Goal: Task Accomplishment & Management: Manage account settings

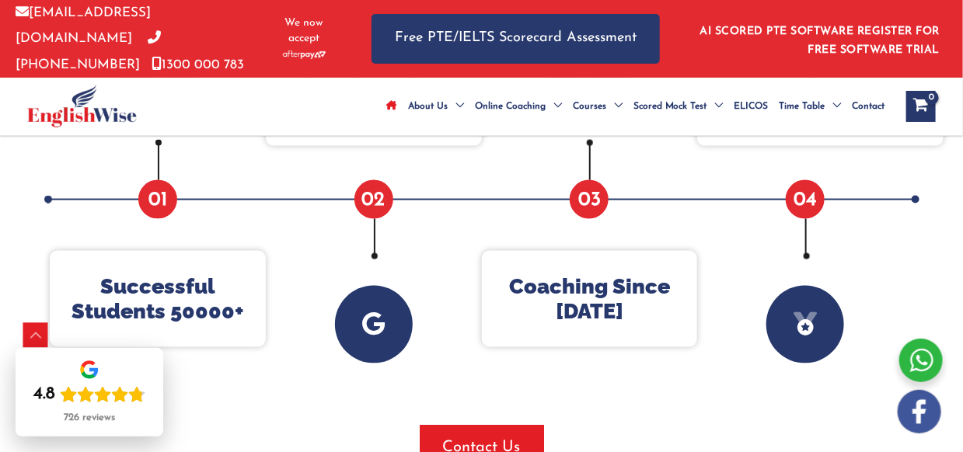
scroll to position [699, 0]
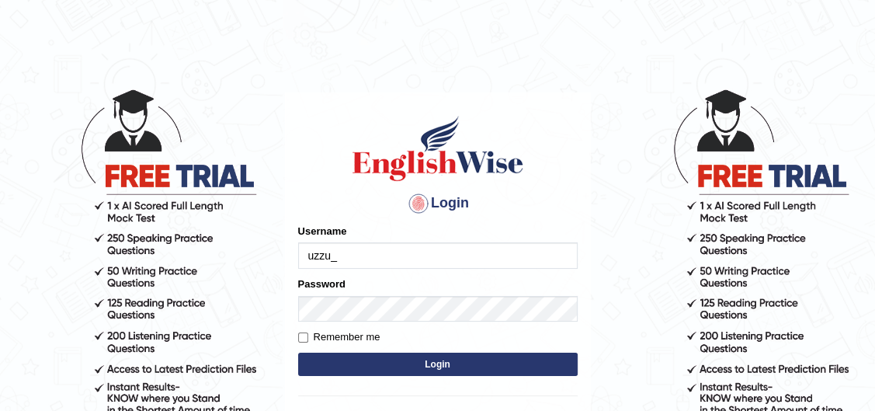
type input "uzzu_"
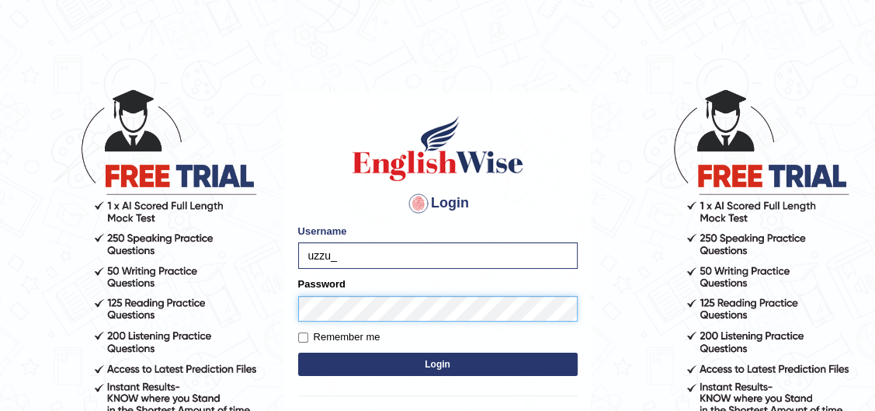
click at [298, 353] on button "Login" at bounding box center [438, 364] width 280 height 23
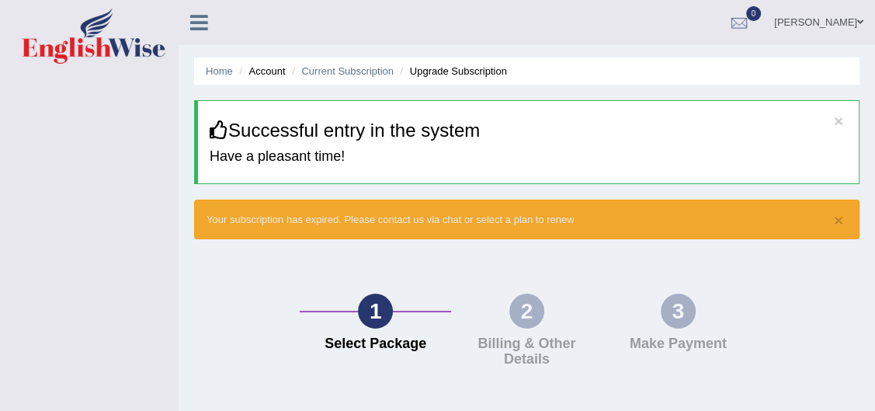
click at [751, 27] on div at bounding box center [739, 23] width 23 height 23
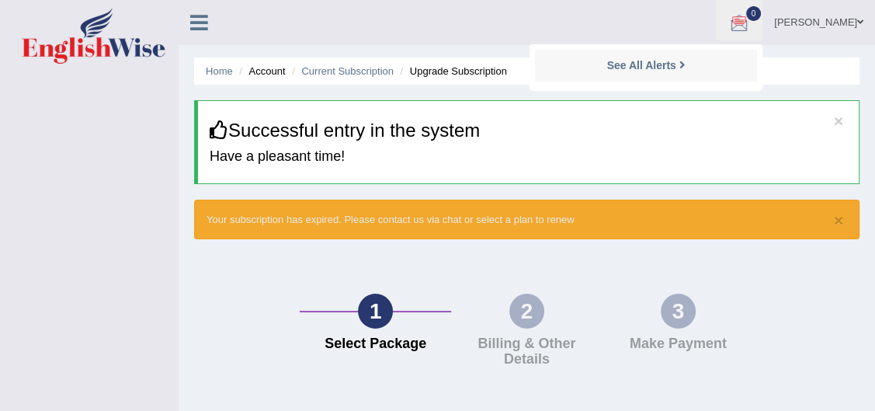
click at [750, 61] on div "See All Alerts" at bounding box center [646, 65] width 207 height 16
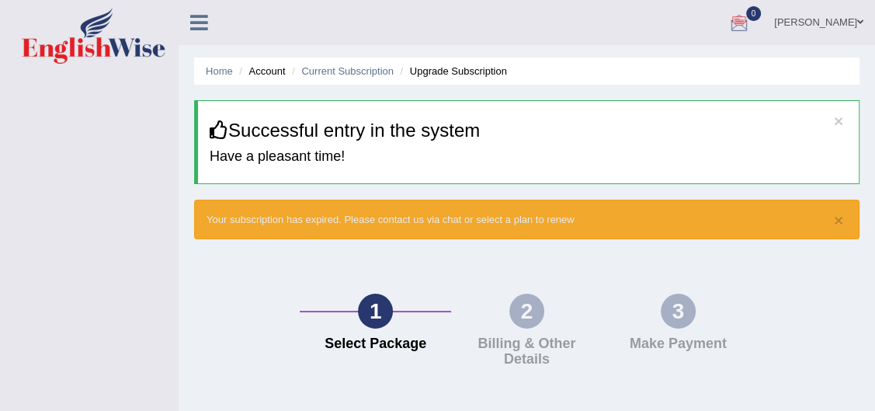
click at [199, 31] on icon at bounding box center [199, 22] width 18 height 20
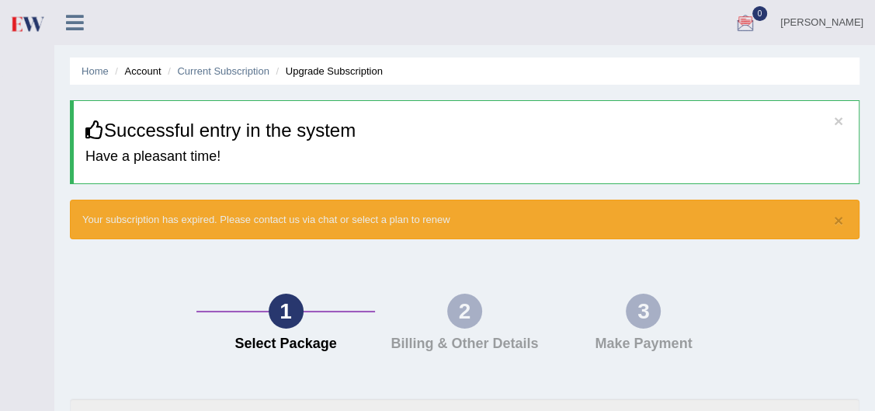
click at [853, 22] on link "[PERSON_NAME]" at bounding box center [822, 20] width 106 height 40
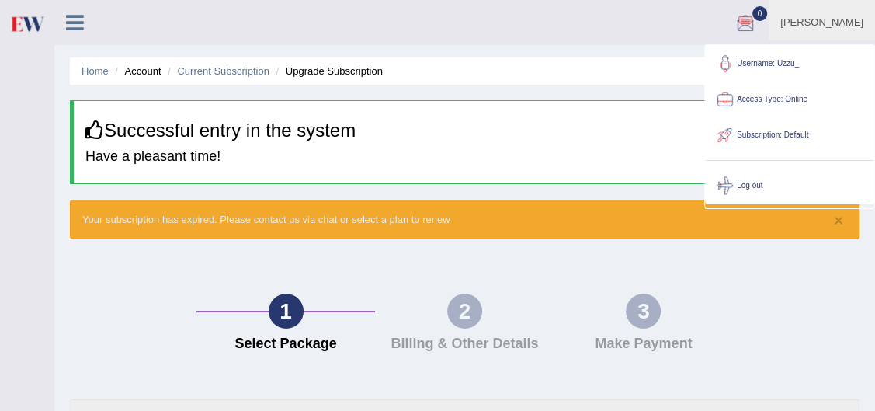
click at [0, 54] on div at bounding box center [27, 38] width 54 height 76
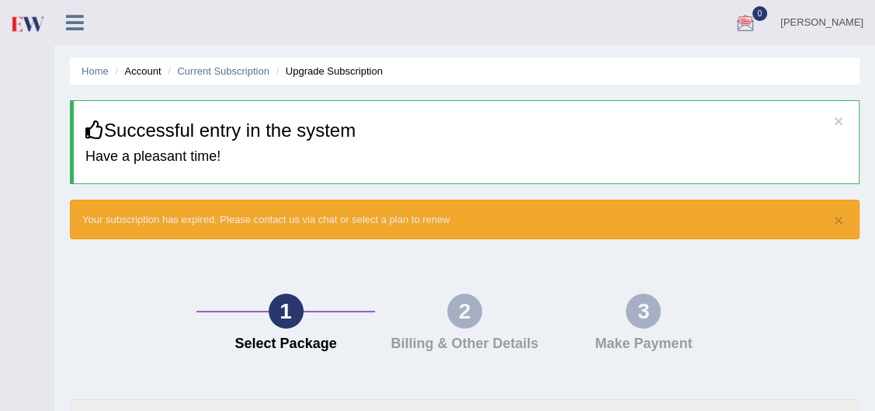
click at [69, 16] on icon at bounding box center [75, 22] width 18 height 20
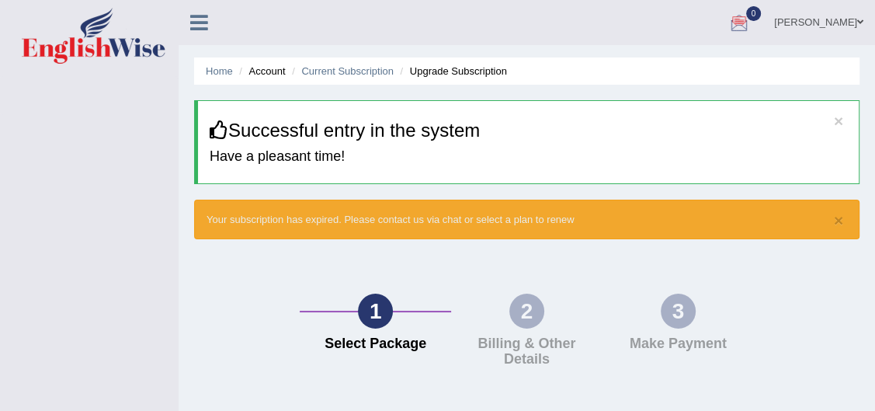
click at [191, 26] on icon at bounding box center [199, 22] width 18 height 20
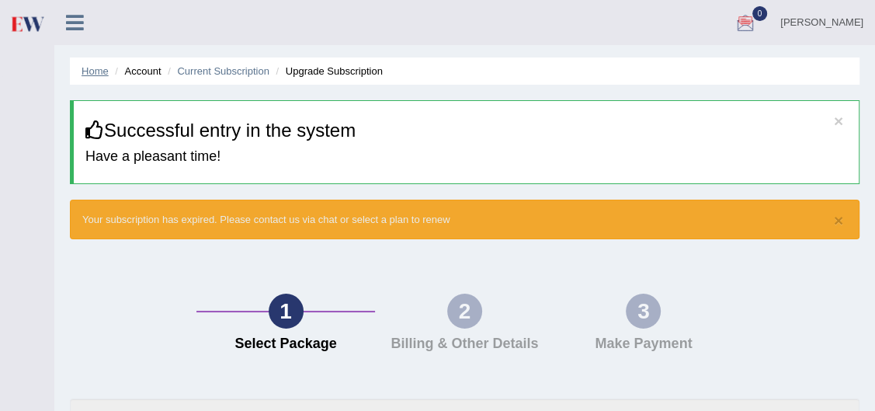
click at [95, 70] on link "Home" at bounding box center [95, 71] width 27 height 12
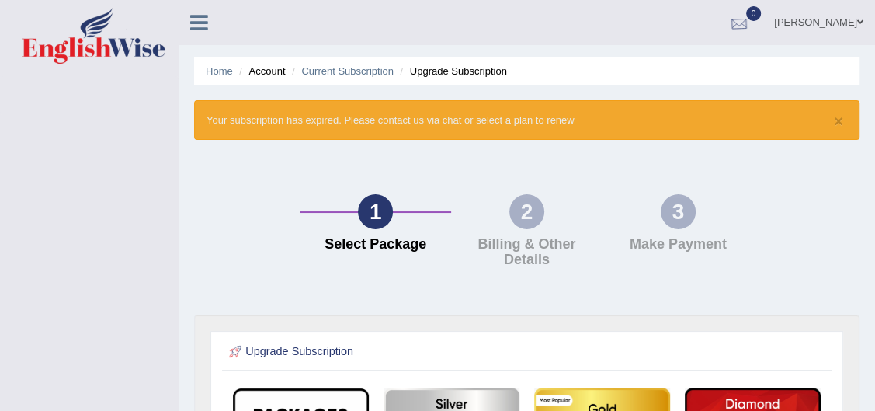
click at [751, 12] on div at bounding box center [739, 23] width 23 height 23
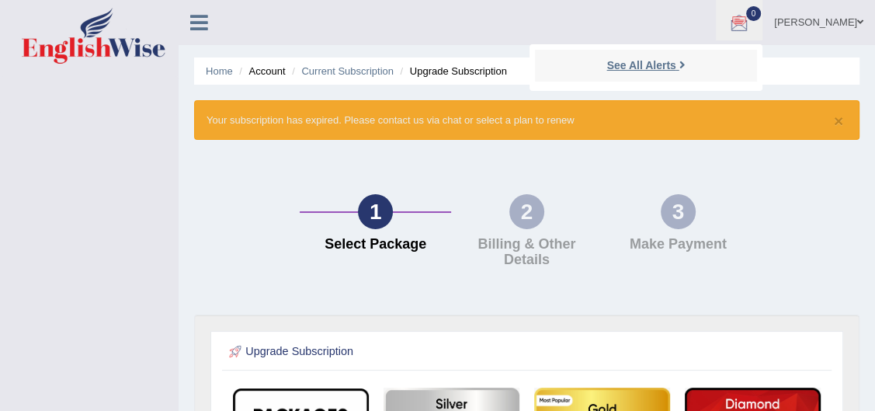
click at [676, 63] on strong "See All Alerts" at bounding box center [641, 65] width 69 height 12
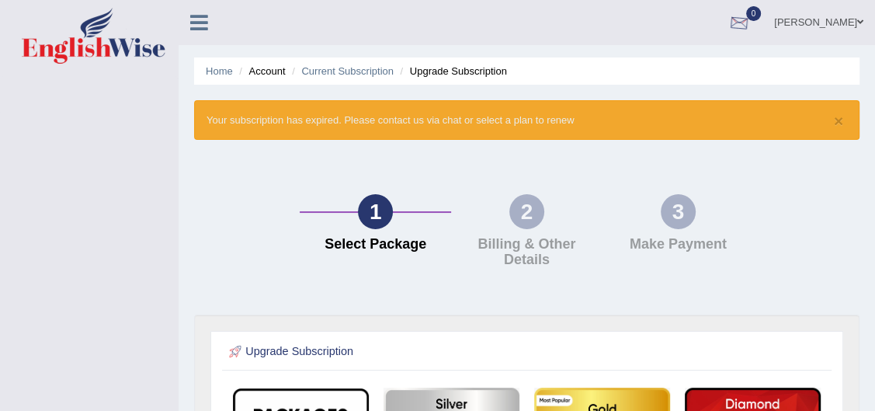
click at [751, 17] on div at bounding box center [739, 23] width 23 height 23
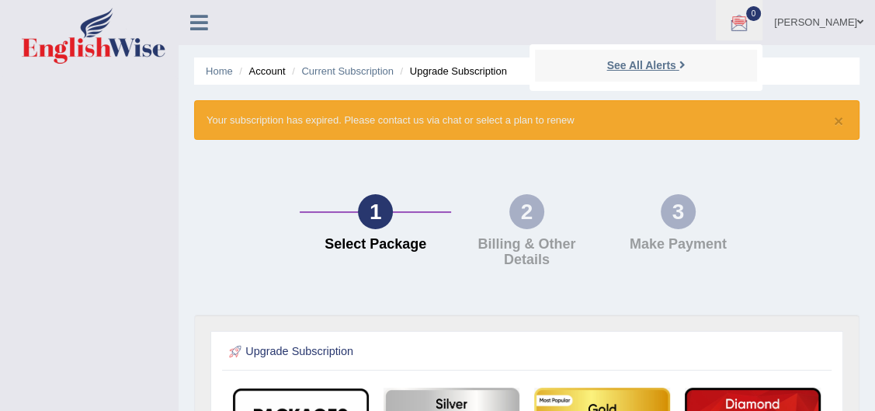
click at [689, 62] on link "See All Alerts" at bounding box center [646, 65] width 86 height 17
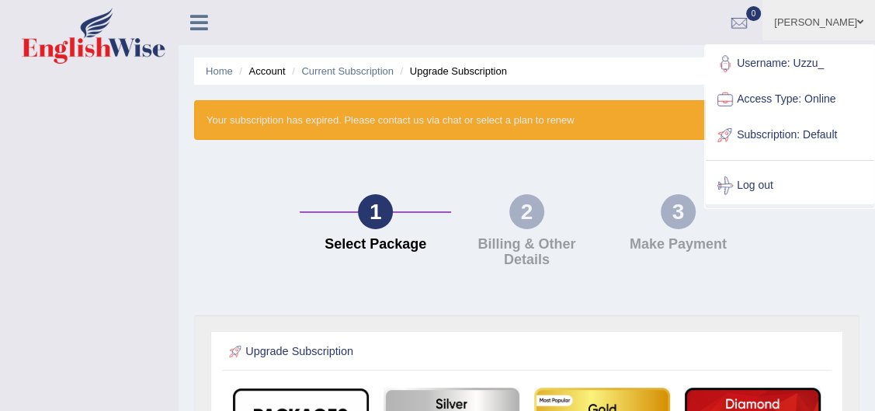
click at [193, 21] on icon at bounding box center [199, 22] width 18 height 20
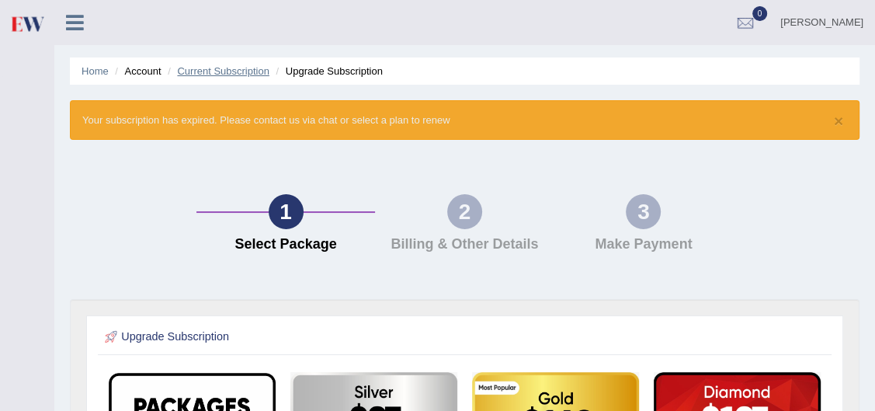
click at [203, 68] on link "Current Subscription" at bounding box center [223, 71] width 92 height 12
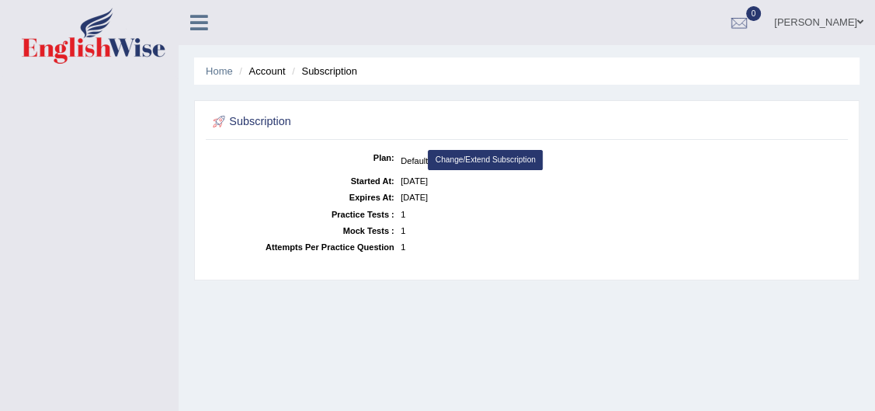
click at [249, 75] on li "Account" at bounding box center [260, 71] width 50 height 15
click at [258, 69] on li "Account" at bounding box center [260, 71] width 50 height 15
click at [191, 14] on icon at bounding box center [199, 22] width 18 height 20
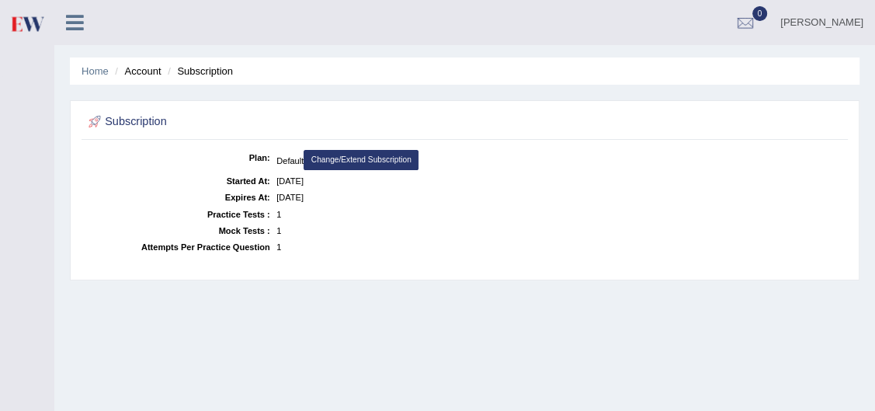
click at [855, 18] on link "Uzzwal" at bounding box center [822, 20] width 106 height 40
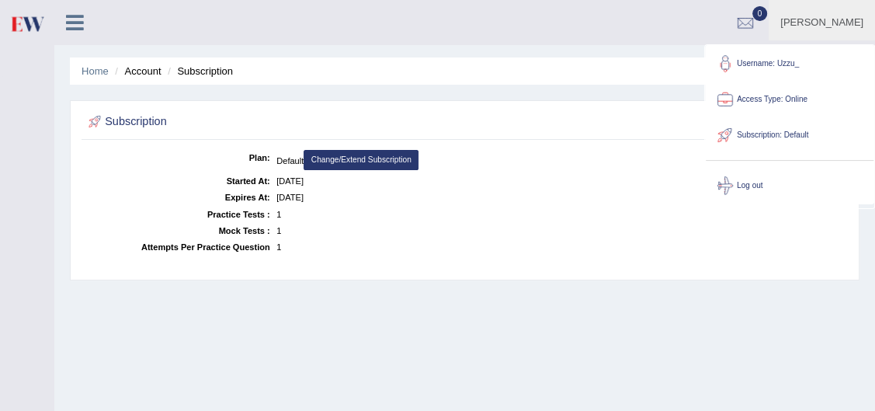
click at [780, 63] on link "Username: Uzzu_" at bounding box center [790, 64] width 168 height 36
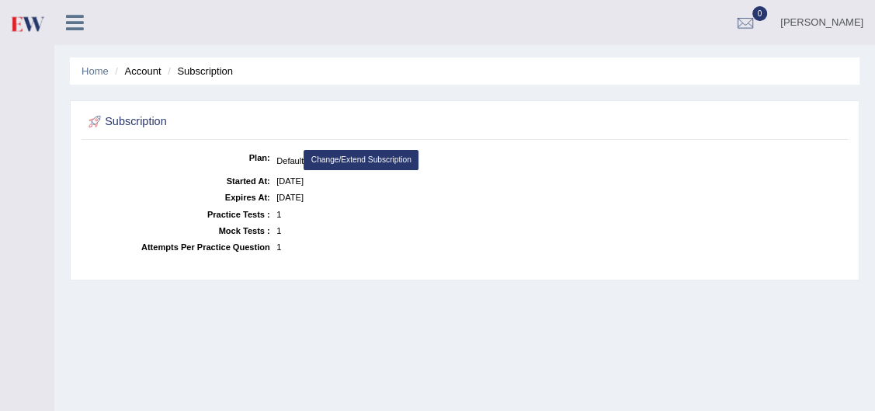
click at [858, 19] on link "Uzzwal" at bounding box center [822, 20] width 106 height 40
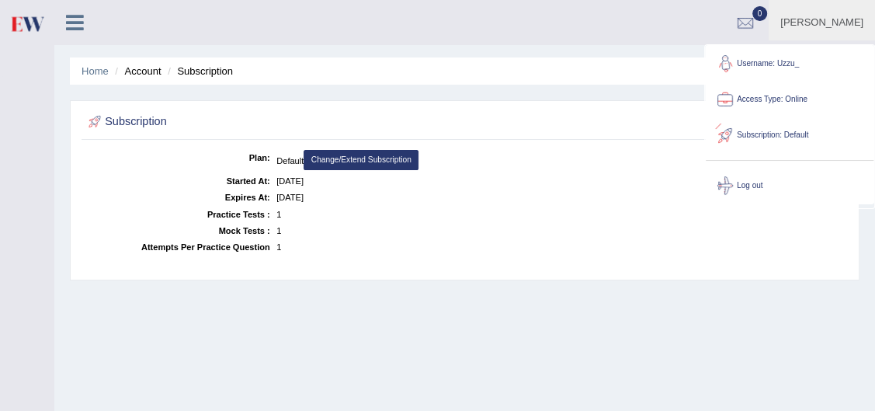
click at [768, 133] on link "Subscription: Default" at bounding box center [790, 135] width 168 height 36
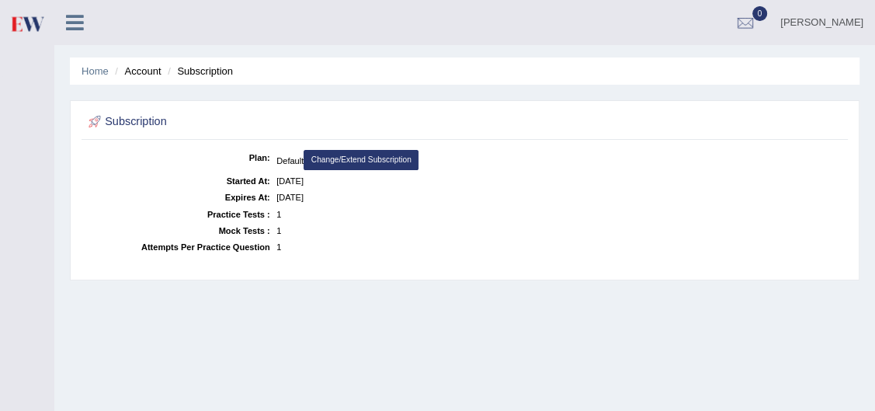
click at [844, 28] on link "Uzzwal" at bounding box center [822, 20] width 106 height 40
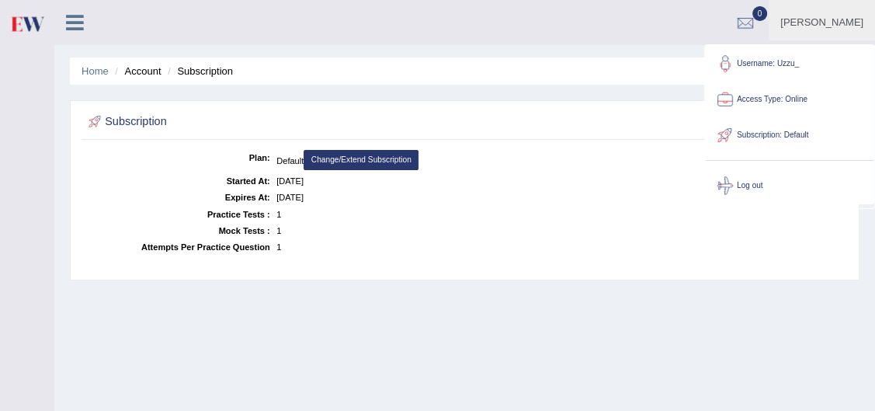
click at [769, 31] on link "0" at bounding box center [745, 20] width 47 height 40
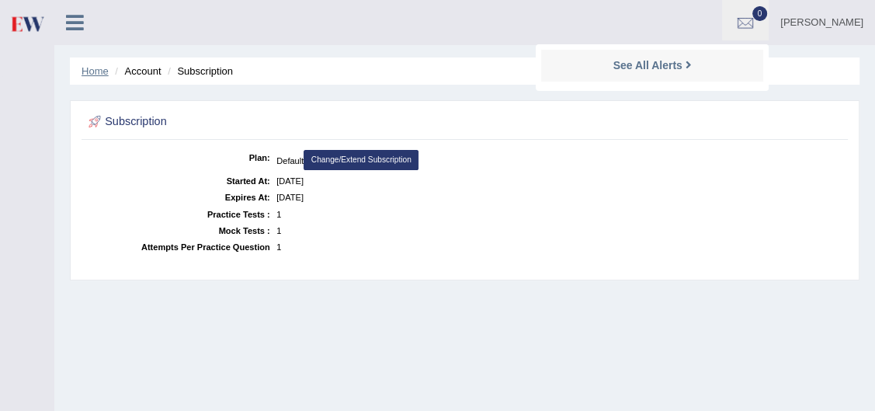
click at [89, 68] on link "Home" at bounding box center [95, 71] width 27 height 12
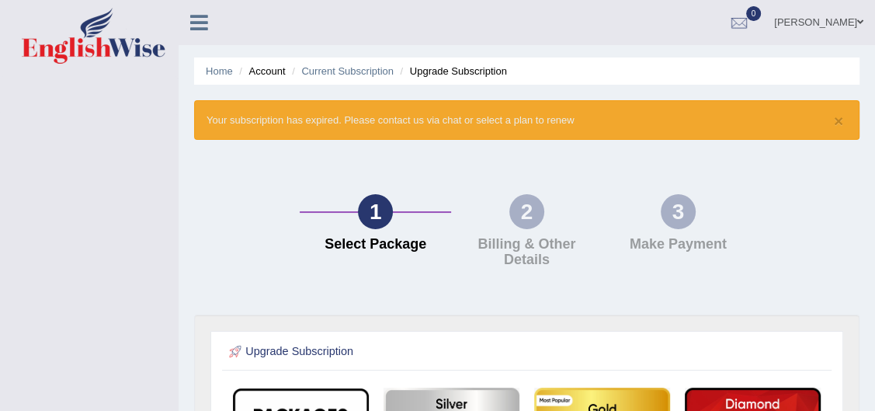
click at [855, 16] on link "[PERSON_NAME]" at bounding box center [819, 20] width 113 height 40
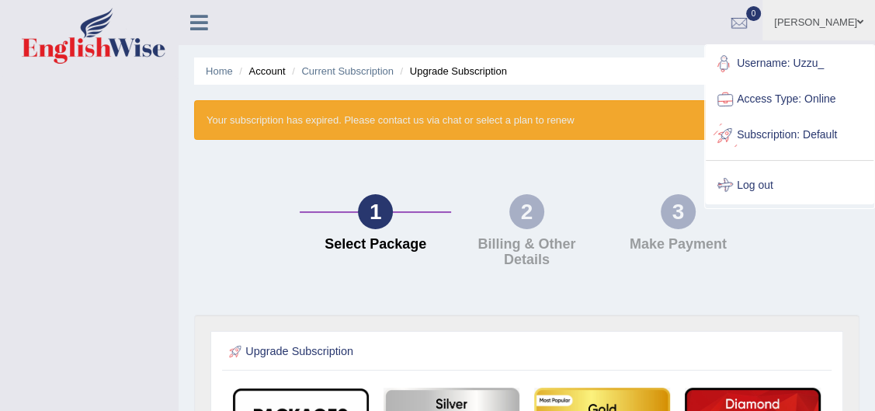
click at [799, 176] on link "Log out" at bounding box center [790, 186] width 168 height 36
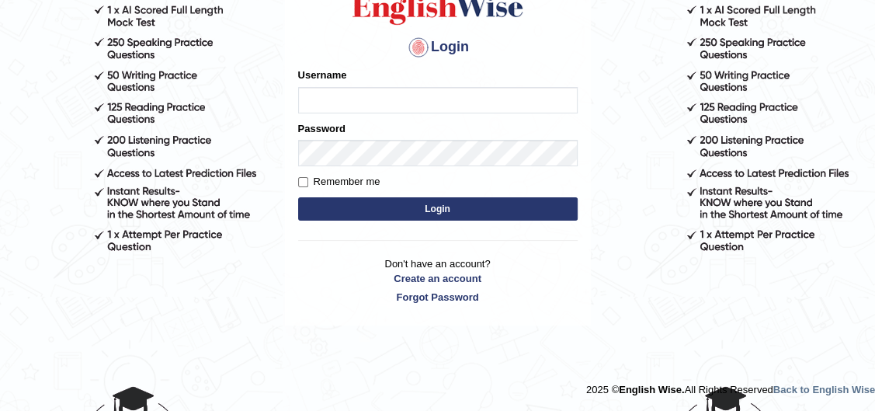
scroll to position [195, 0]
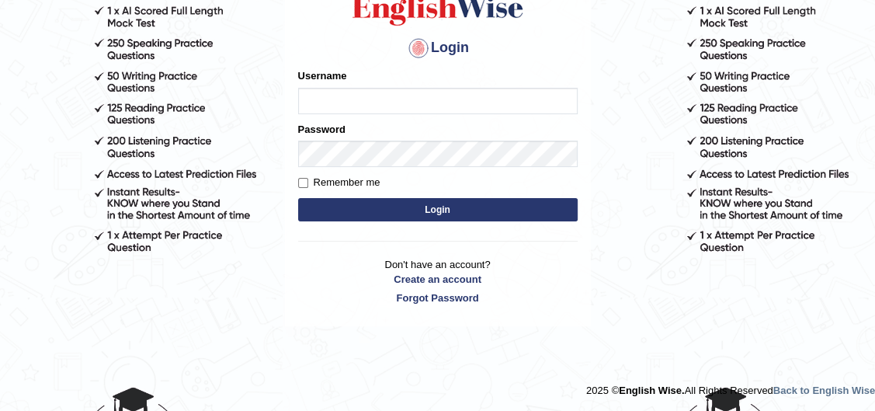
click at [312, 180] on label "Remember me" at bounding box center [339, 183] width 82 height 16
click at [308, 180] on input "Remember me" at bounding box center [303, 183] width 10 height 10
checkbox input "true"
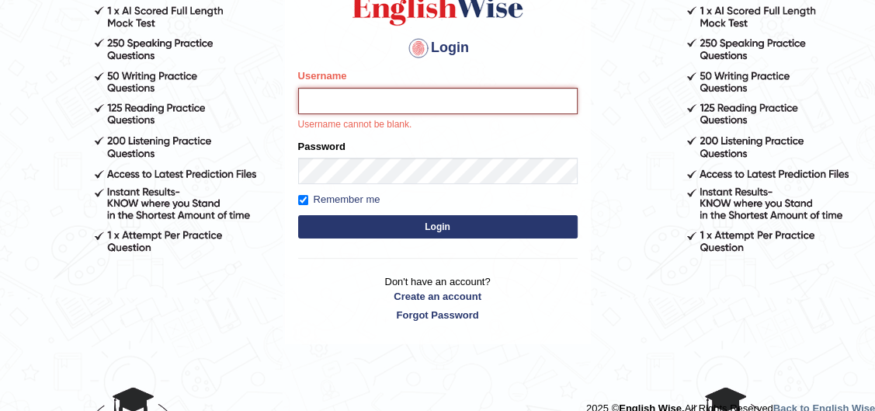
click at [316, 100] on input "Username" at bounding box center [438, 101] width 280 height 26
type input "uzzu_"
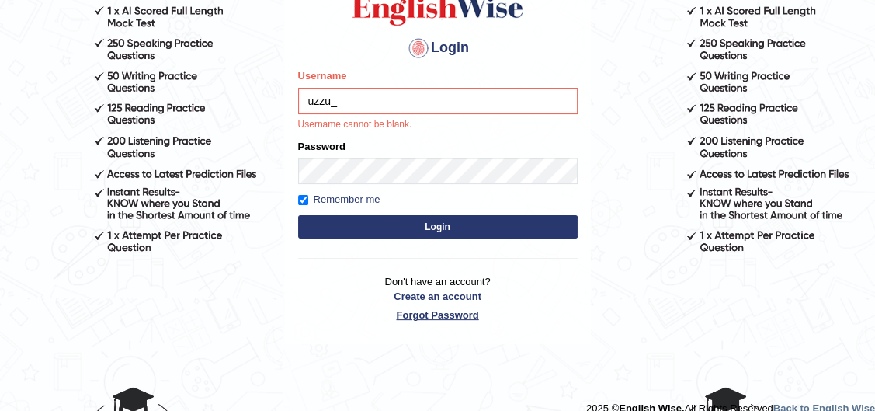
click at [407, 315] on link "Forgot Password" at bounding box center [438, 315] width 280 height 15
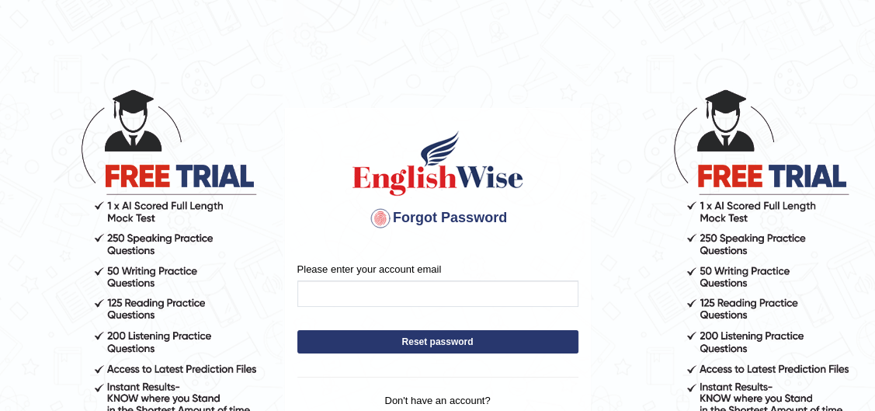
click at [381, 315] on form "Please enter your account email Reset password" at bounding box center [438, 311] width 281 height 99
click at [381, 308] on form "Please enter your account email Reset password" at bounding box center [438, 311] width 281 height 99
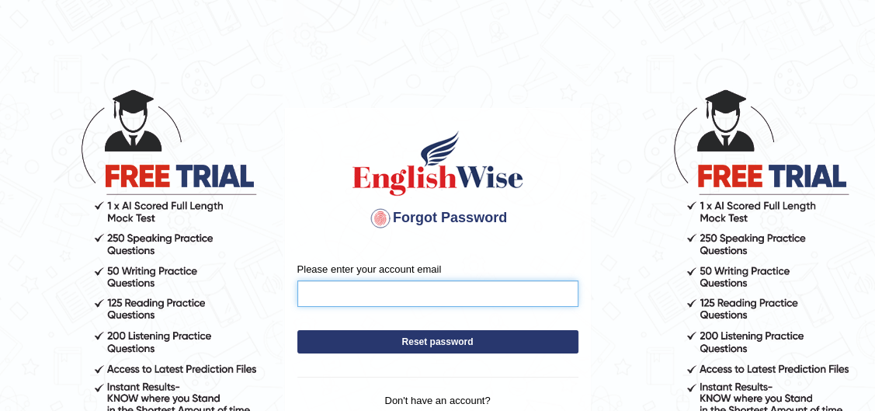
click at [378, 303] on input "Please enter your account email" at bounding box center [438, 293] width 281 height 26
type input "[EMAIL_ADDRESS][DOMAIN_NAME]"
click at [298, 330] on button "Reset password" at bounding box center [438, 341] width 281 height 23
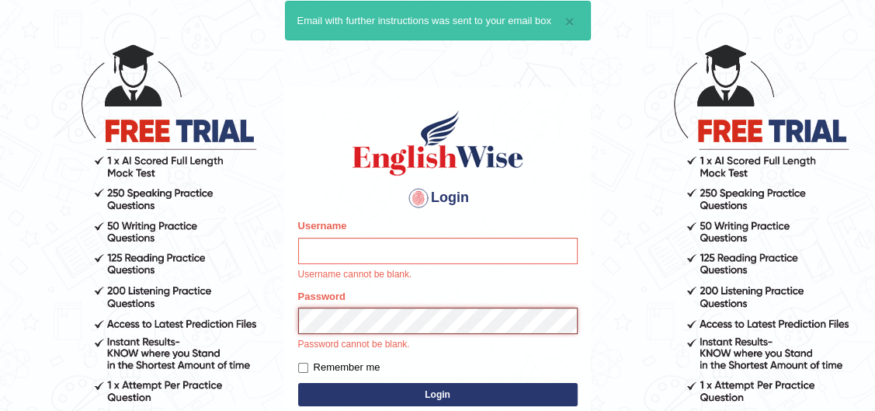
scroll to position [70, 0]
